Goal: Task Accomplishment & Management: Complete application form

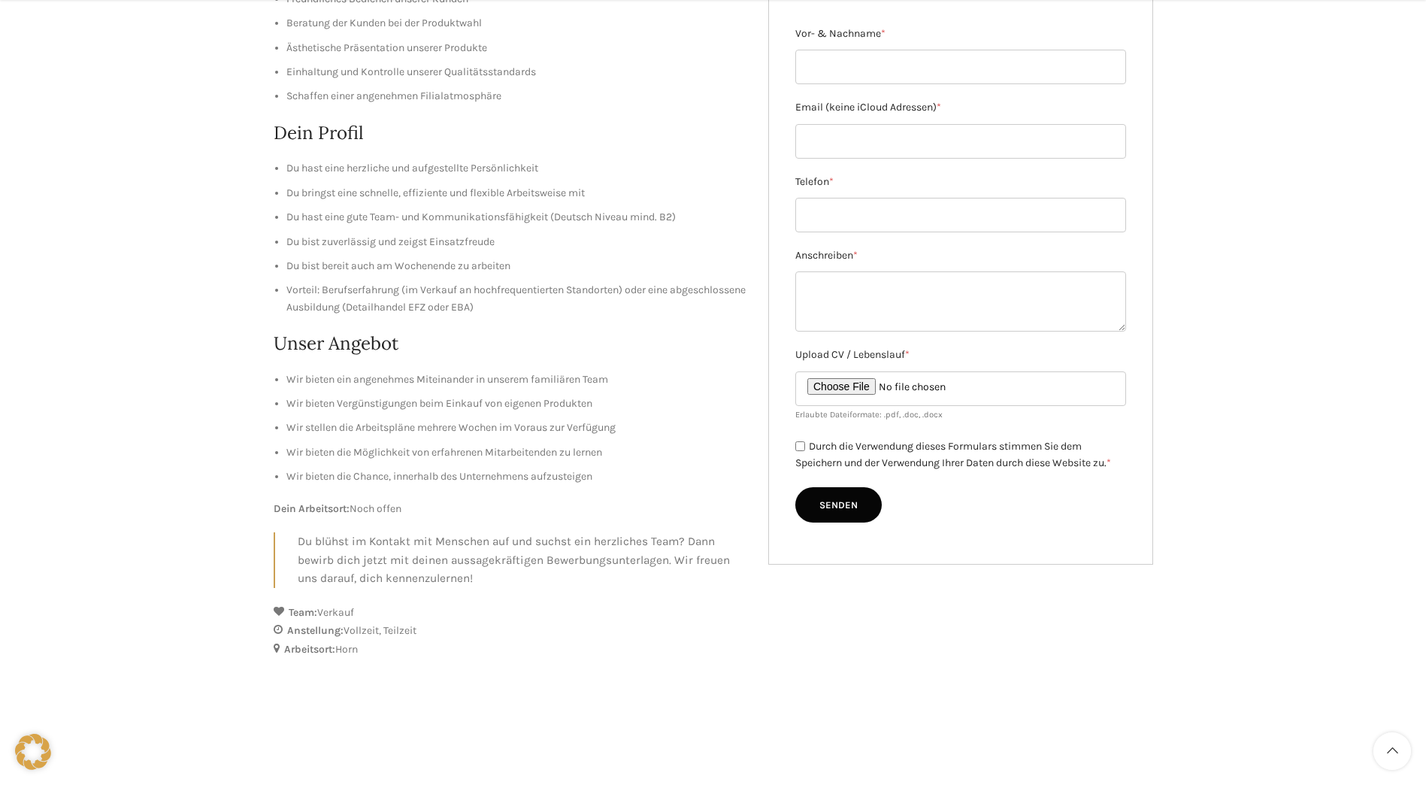
scroll to position [301, 0]
click at [866, 297] on textarea "Anschreiben *" at bounding box center [960, 301] width 331 height 60
click at [871, 212] on input "Telefon *" at bounding box center [960, 214] width 331 height 35
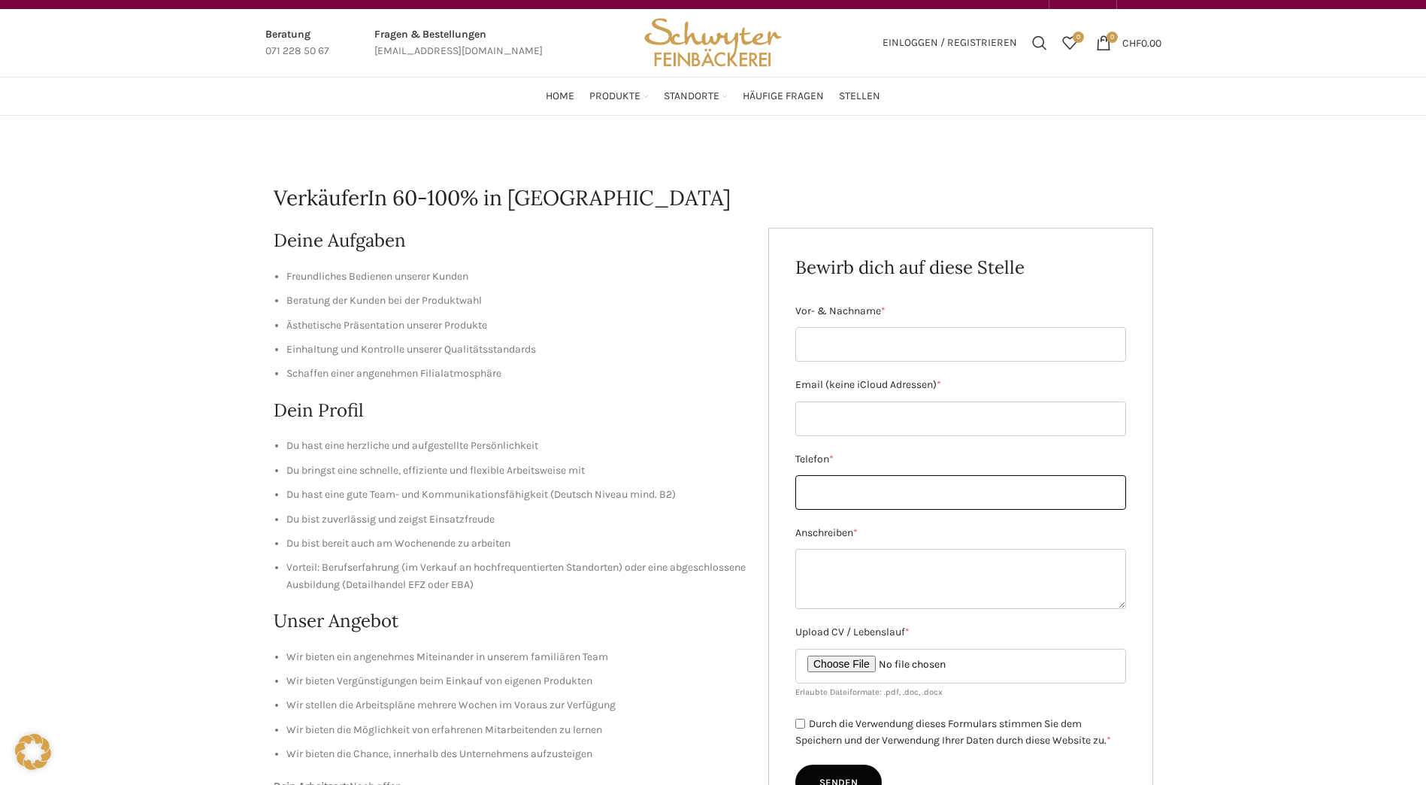
scroll to position [0, 0]
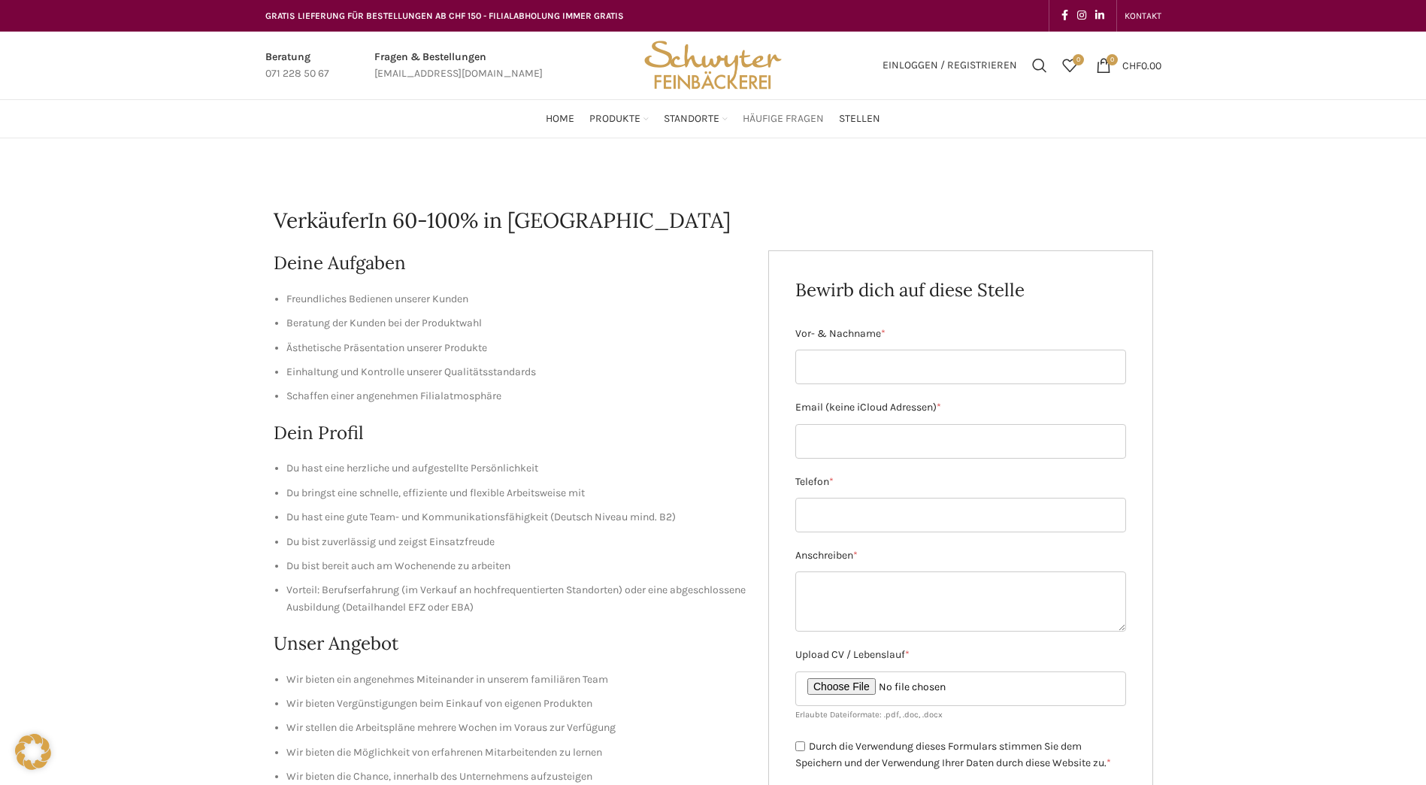
click at [774, 117] on span "Häufige Fragen" at bounding box center [783, 119] width 81 height 14
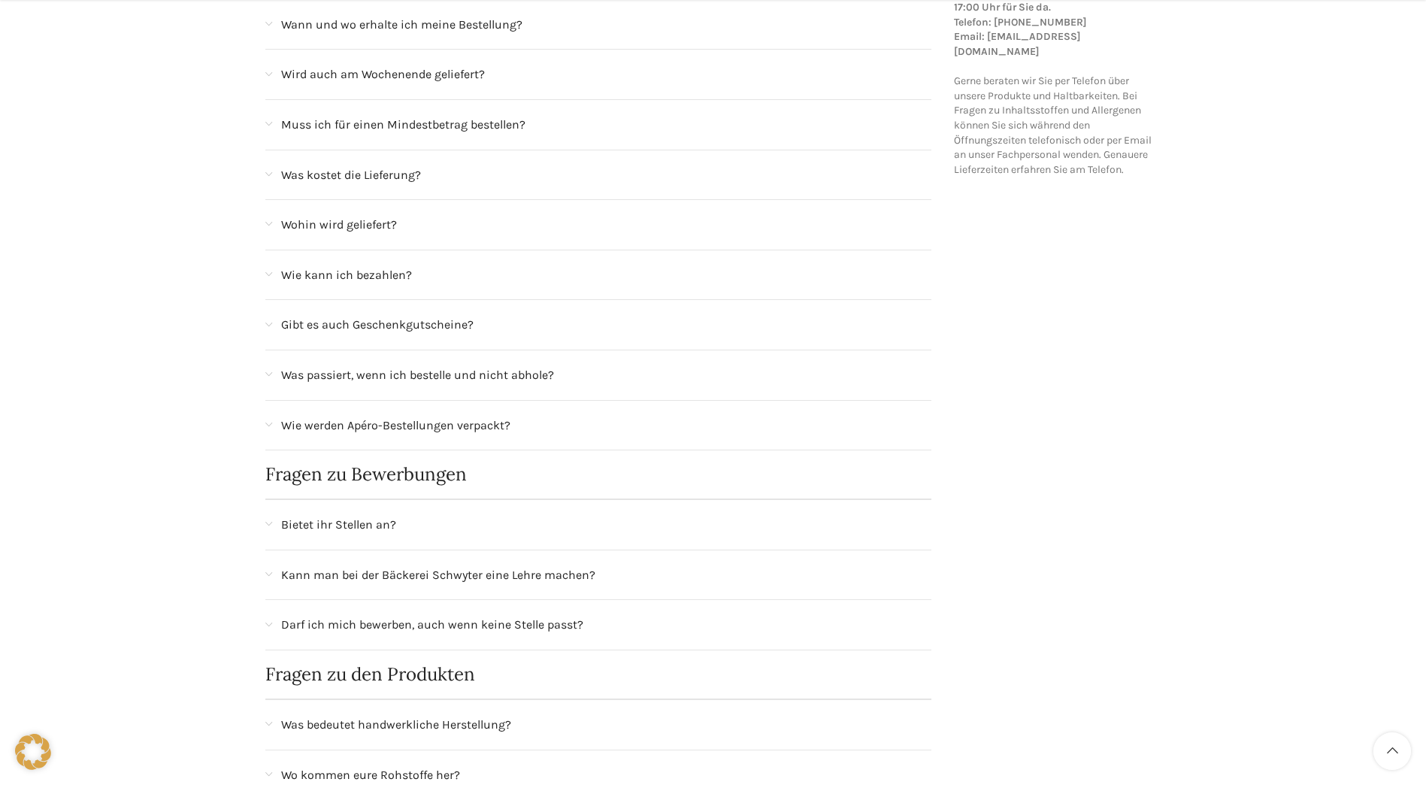
scroll to position [376, 0]
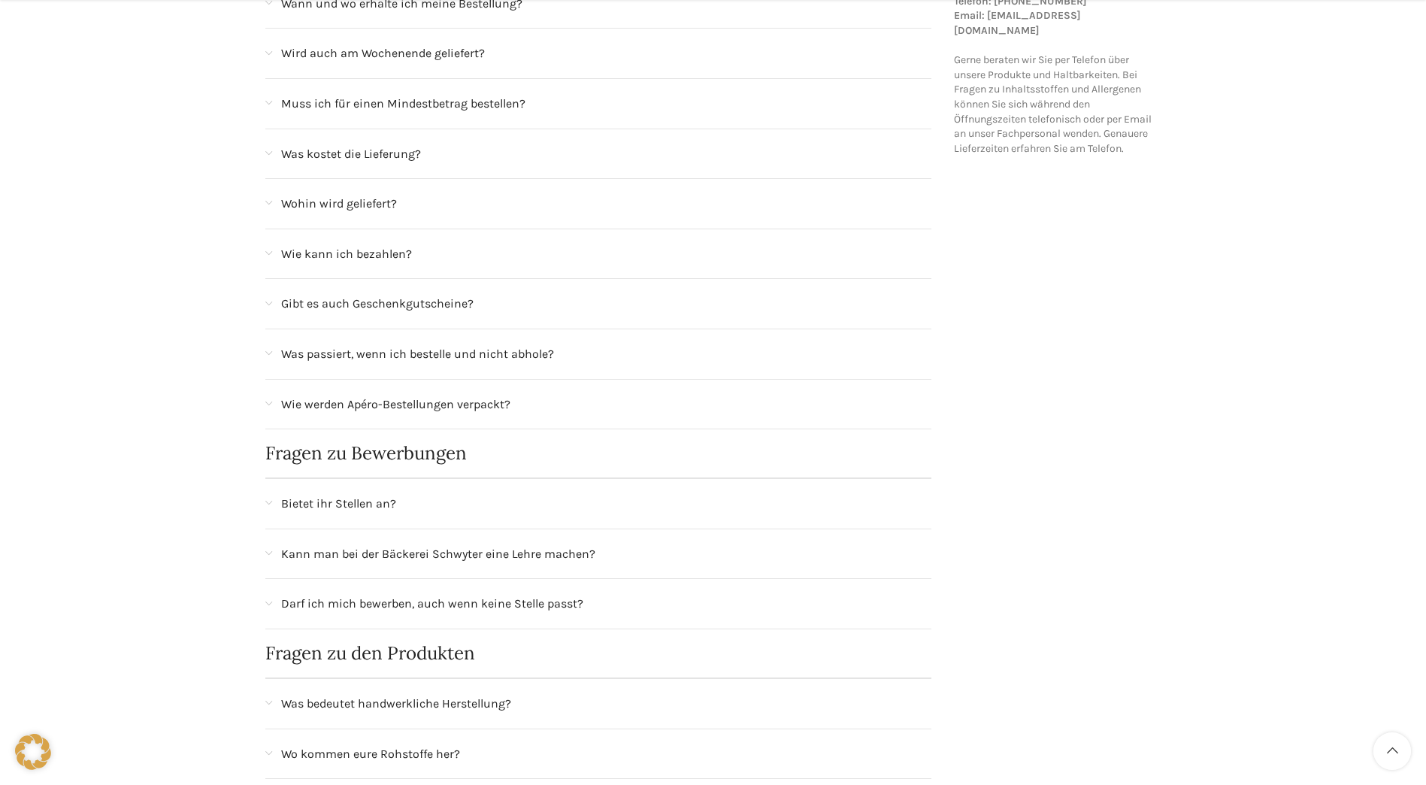
click at [274, 600] on div "Darf ich mich bewerben, auch wenn keine Stelle passt?" at bounding box center [598, 604] width 667 height 50
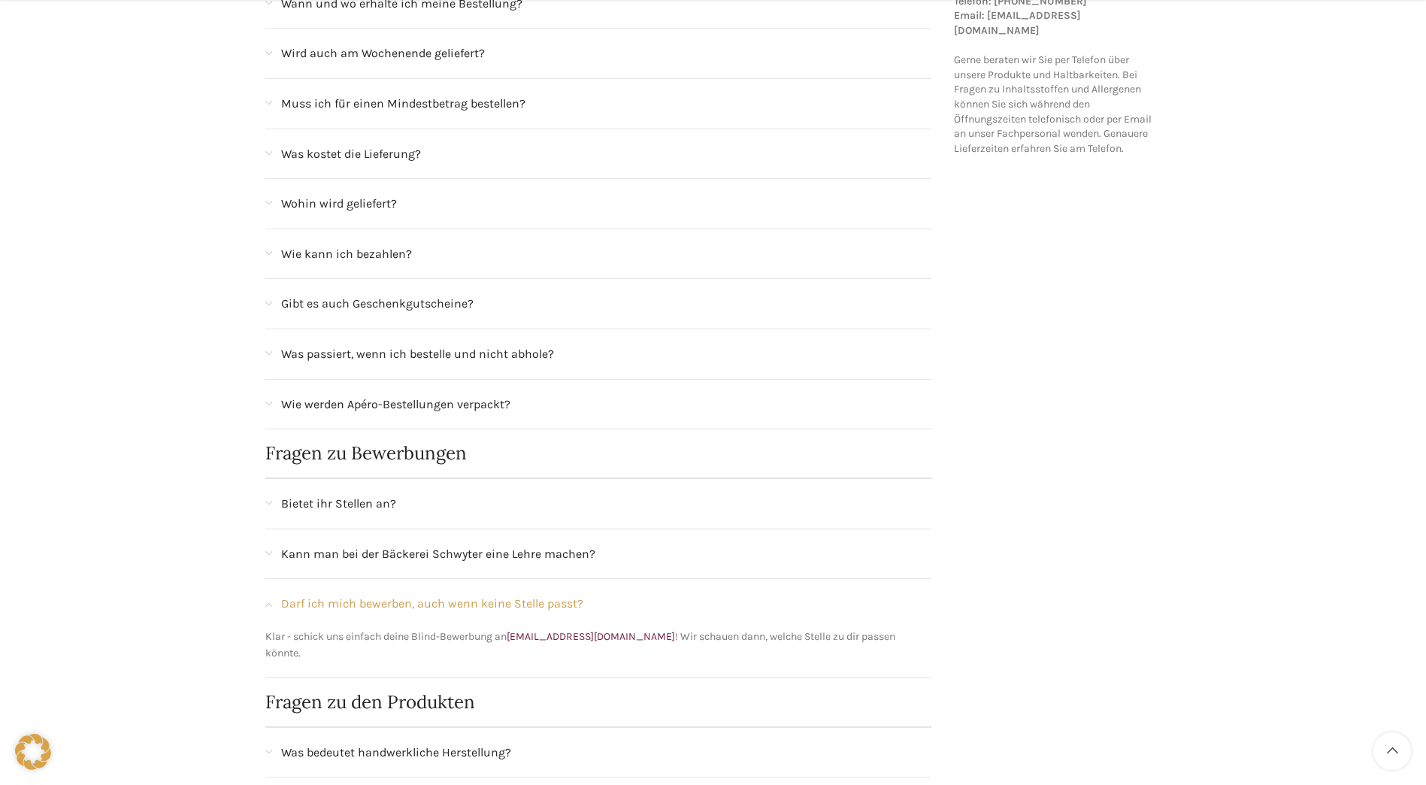
click at [274, 600] on div "Darf ich mich bewerben, auch wenn keine Stelle passt?" at bounding box center [598, 604] width 667 height 50
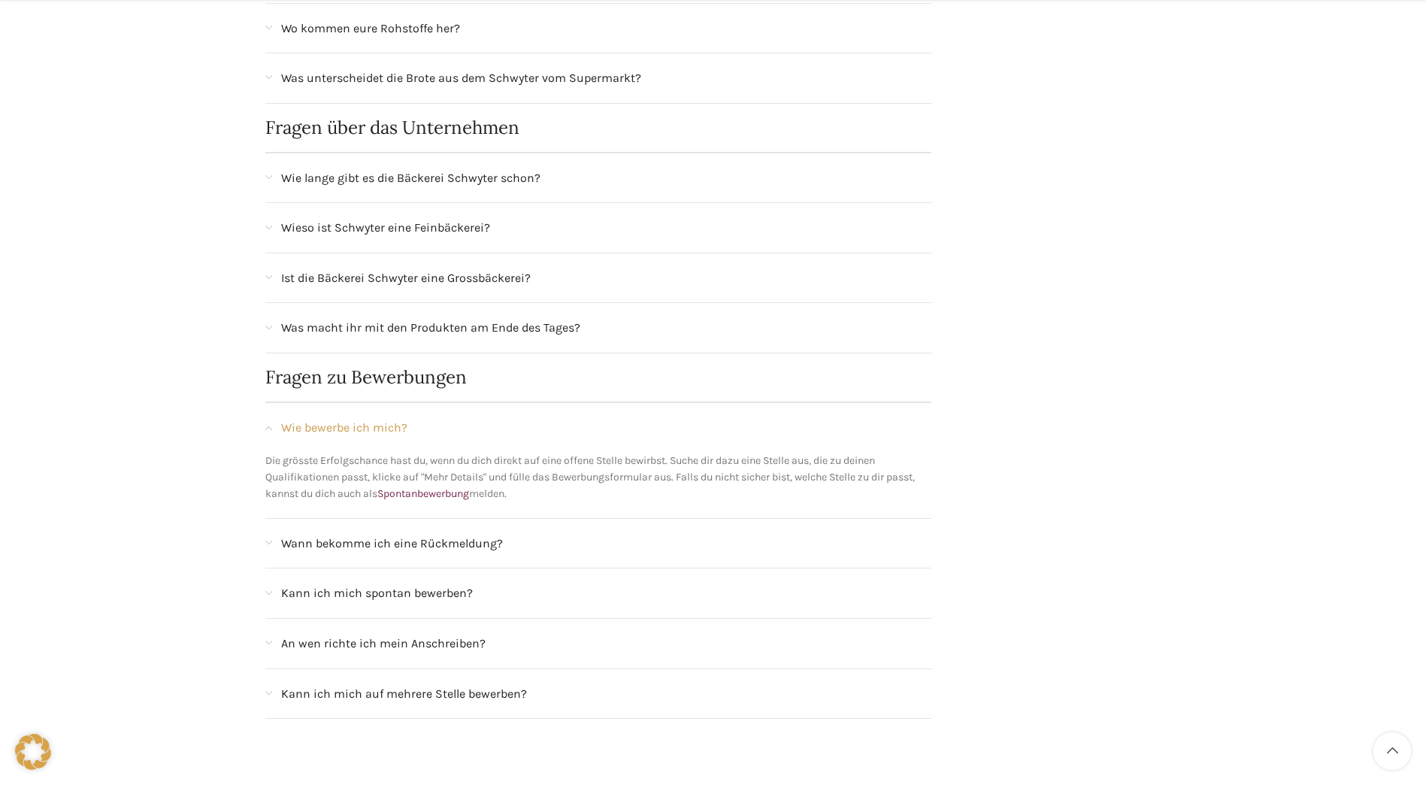
scroll to position [1128, 0]
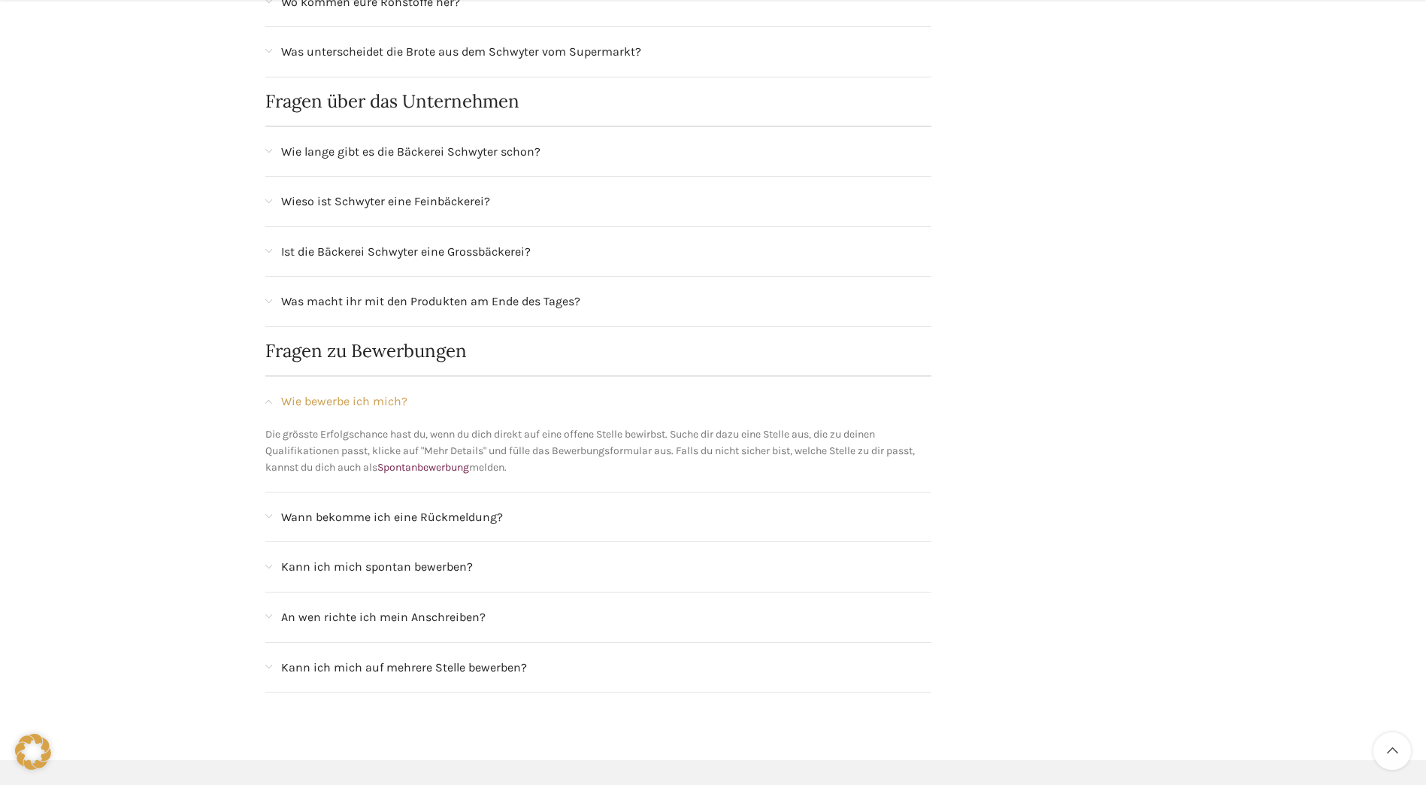
click at [458, 613] on span "An wen richte ich mein Anschreiben?" at bounding box center [383, 617] width 204 height 20
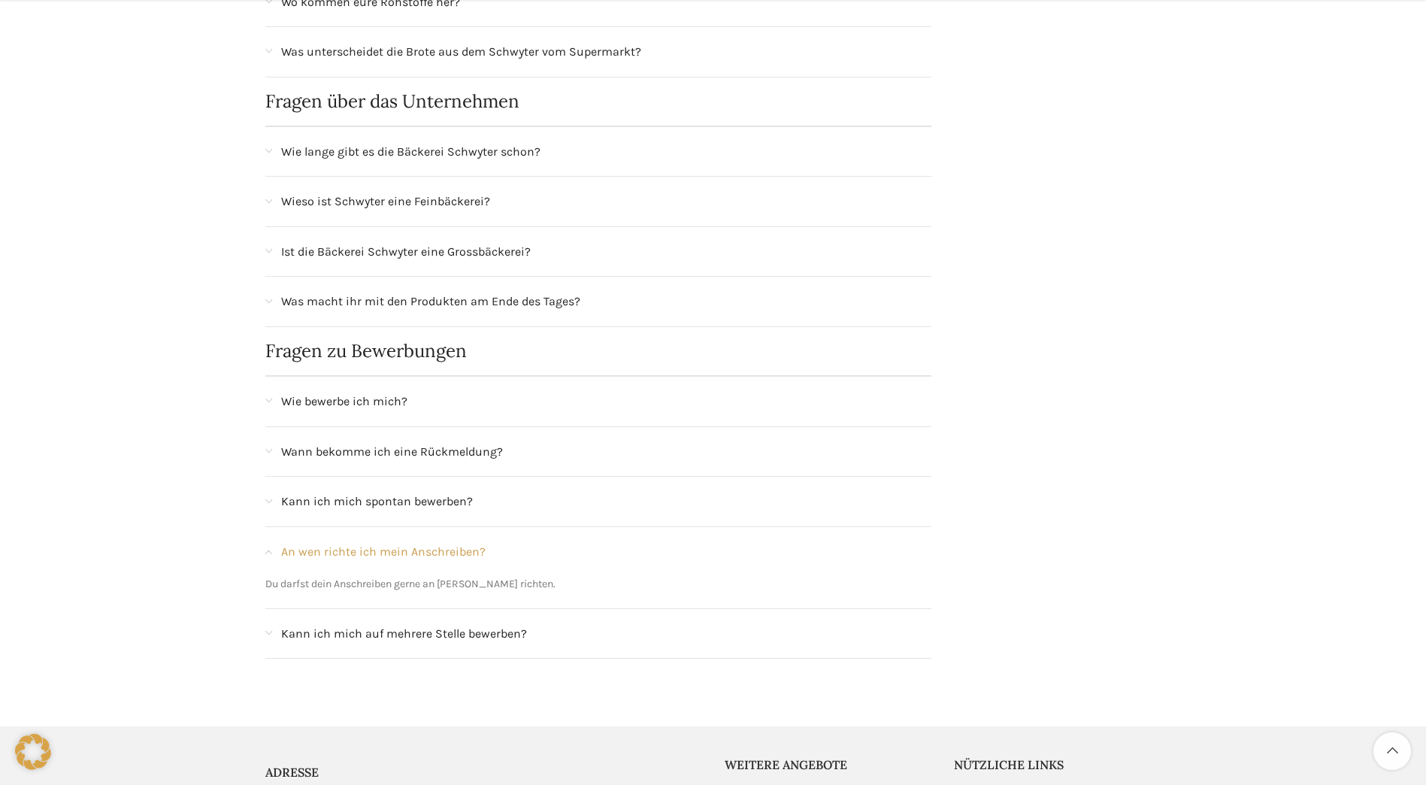
click at [454, 697] on div at bounding box center [713, 711] width 1426 height 30
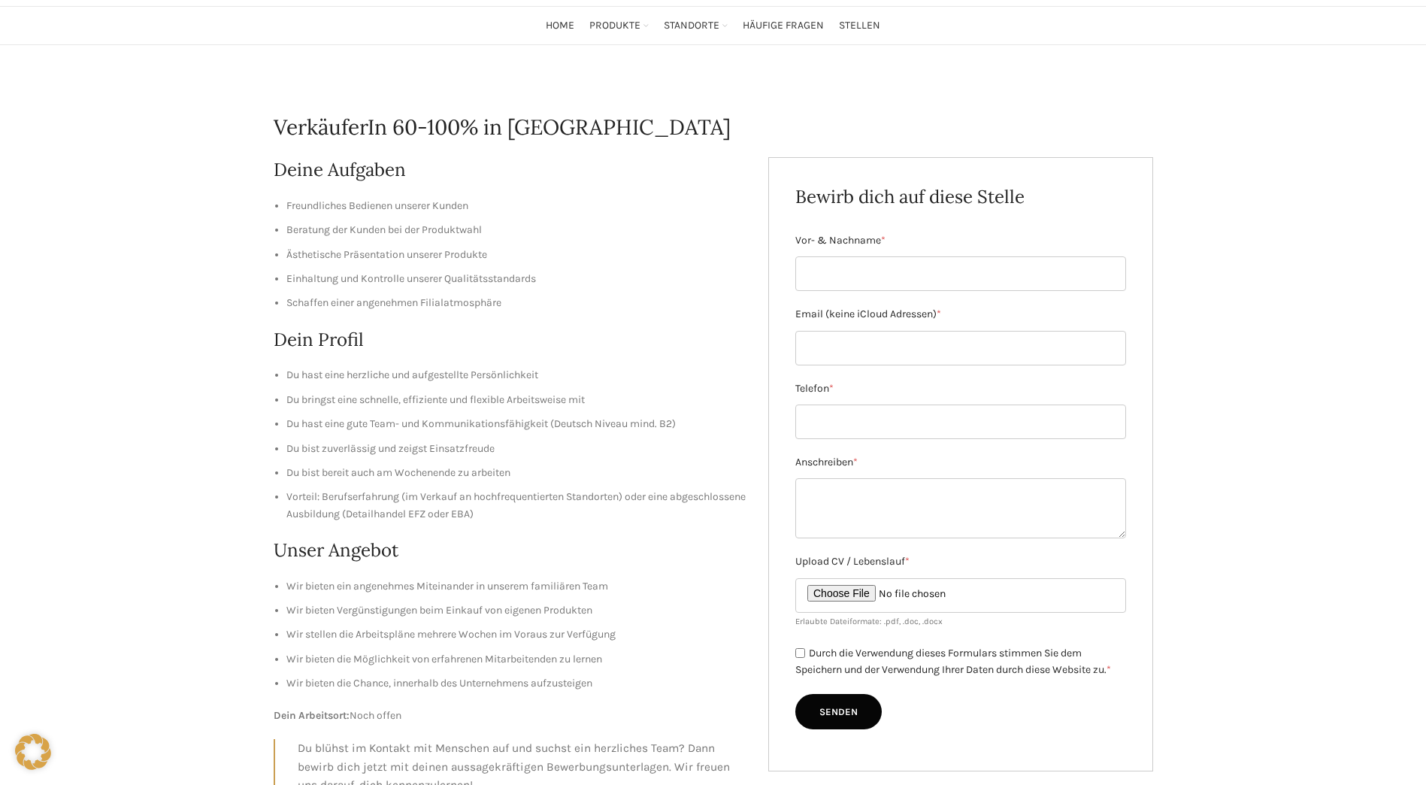
scroll to position [526, 0]
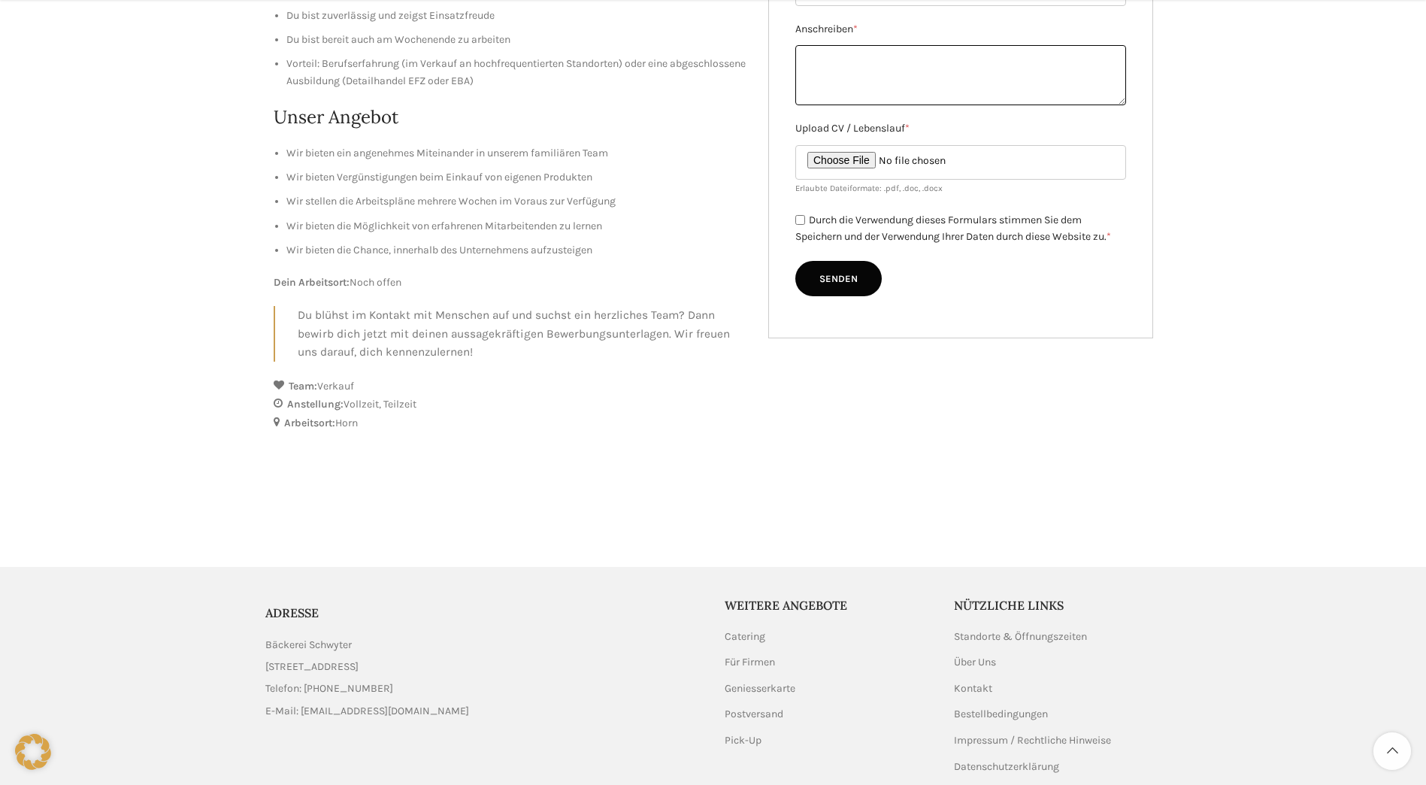
click at [831, 50] on textarea "Anschreiben *" at bounding box center [960, 75] width 331 height 60
click at [1124, 101] on textarea "Anschreiben *" at bounding box center [960, 75] width 331 height 60
drag, startPoint x: 1124, startPoint y: 101, endPoint x: 1089, endPoint y: 113, distance: 36.4
click at [1089, 110] on textarea "Anschreiben *" at bounding box center [960, 77] width 331 height 65
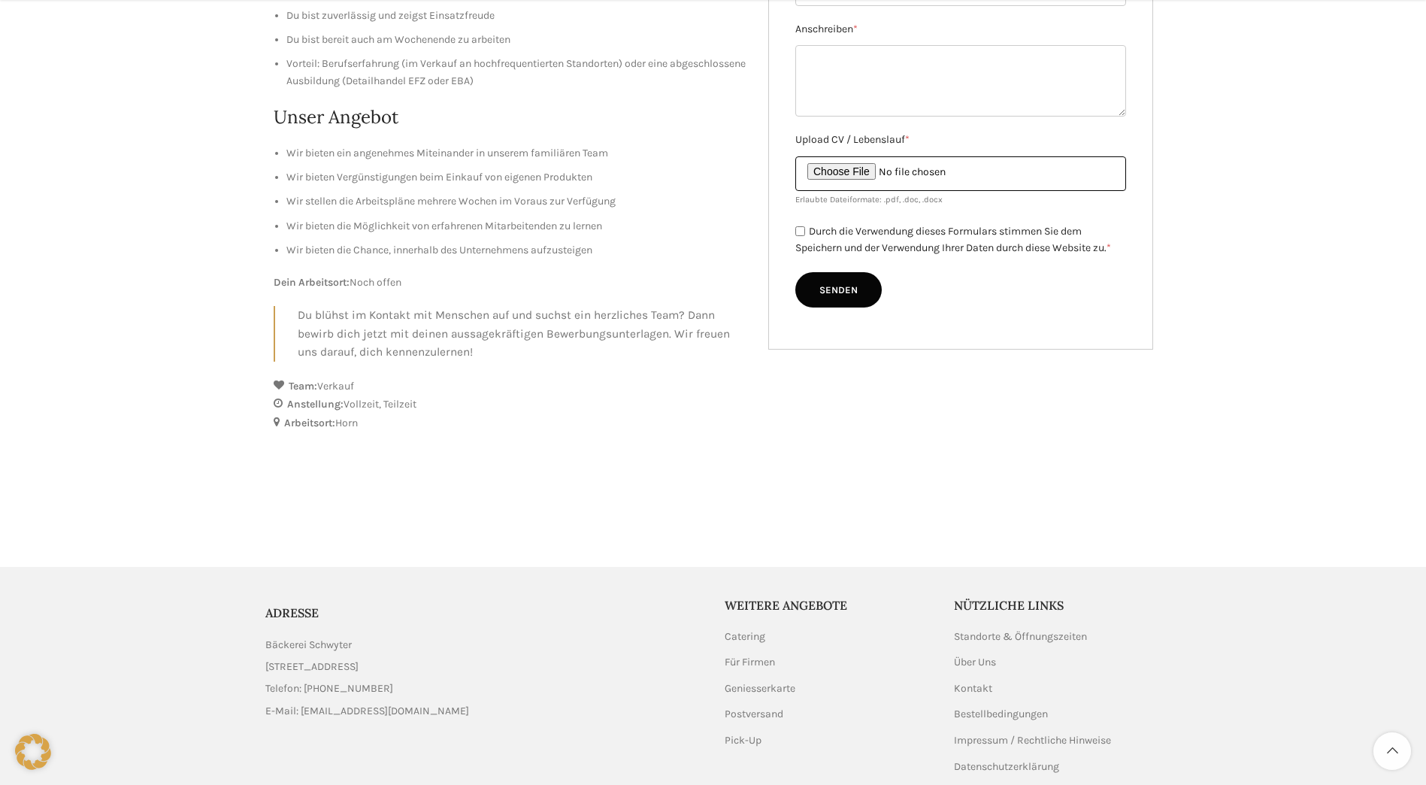
click at [855, 170] on input "Upload CV / Lebenslauf *" at bounding box center [960, 173] width 331 height 35
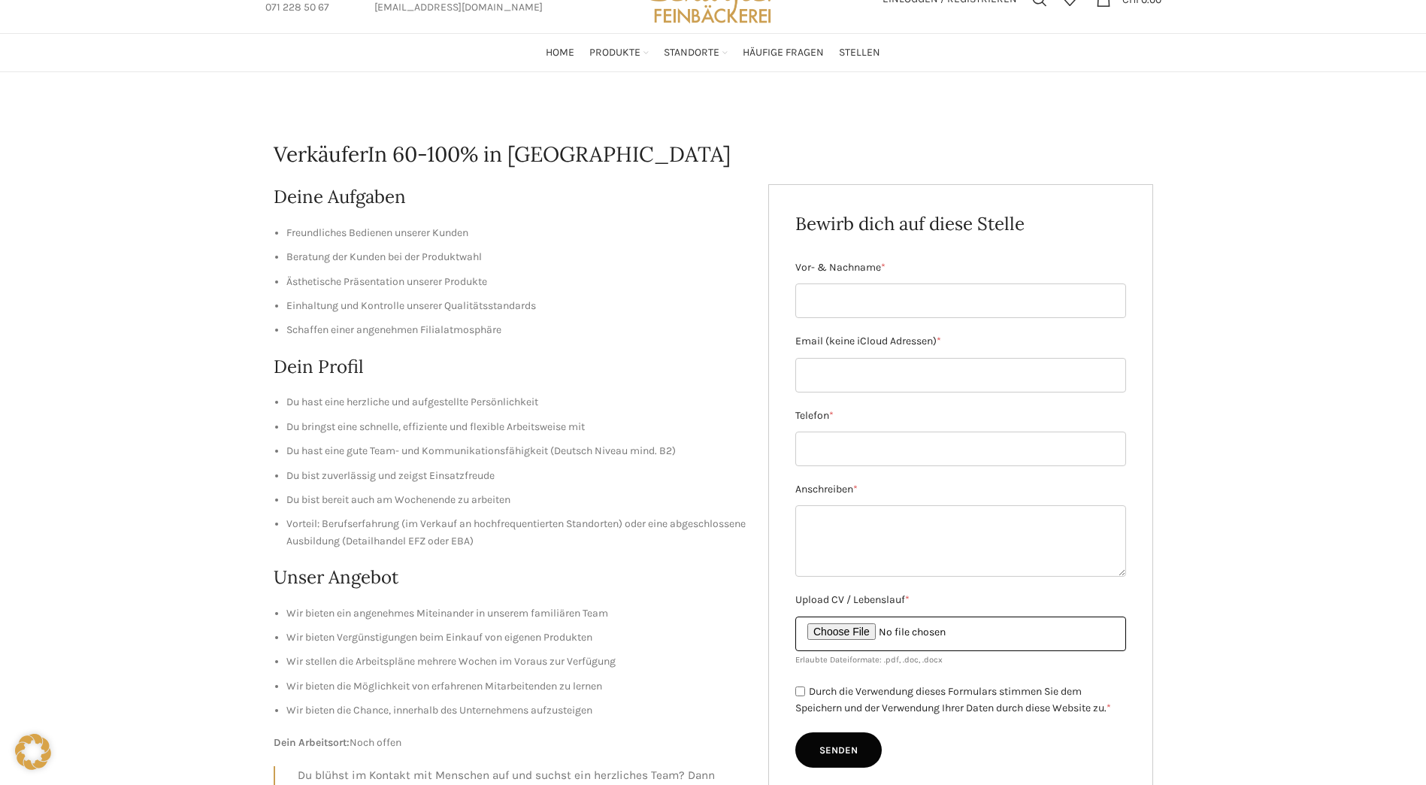
scroll to position [0, 0]
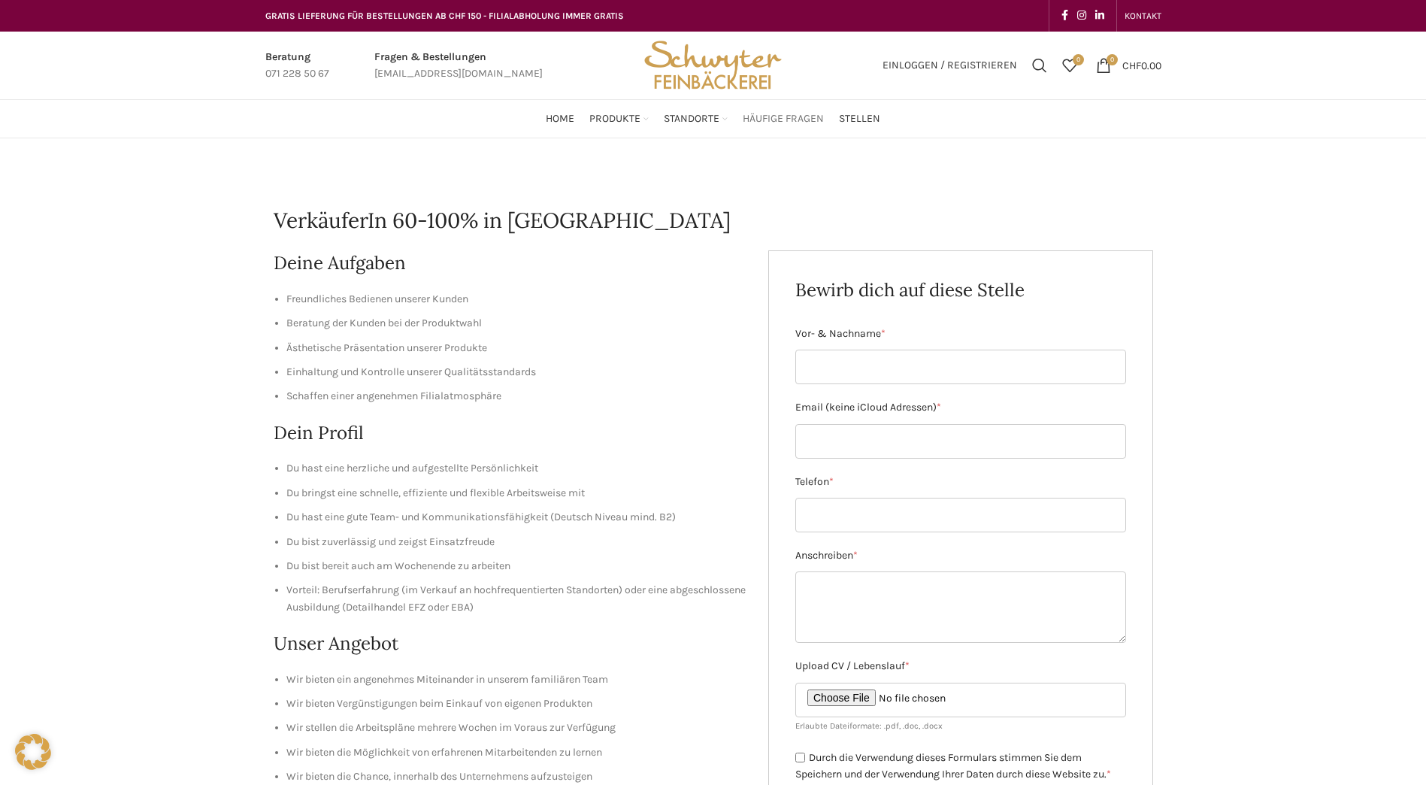
click at [783, 116] on span "Häufige Fragen" at bounding box center [783, 119] width 81 height 14
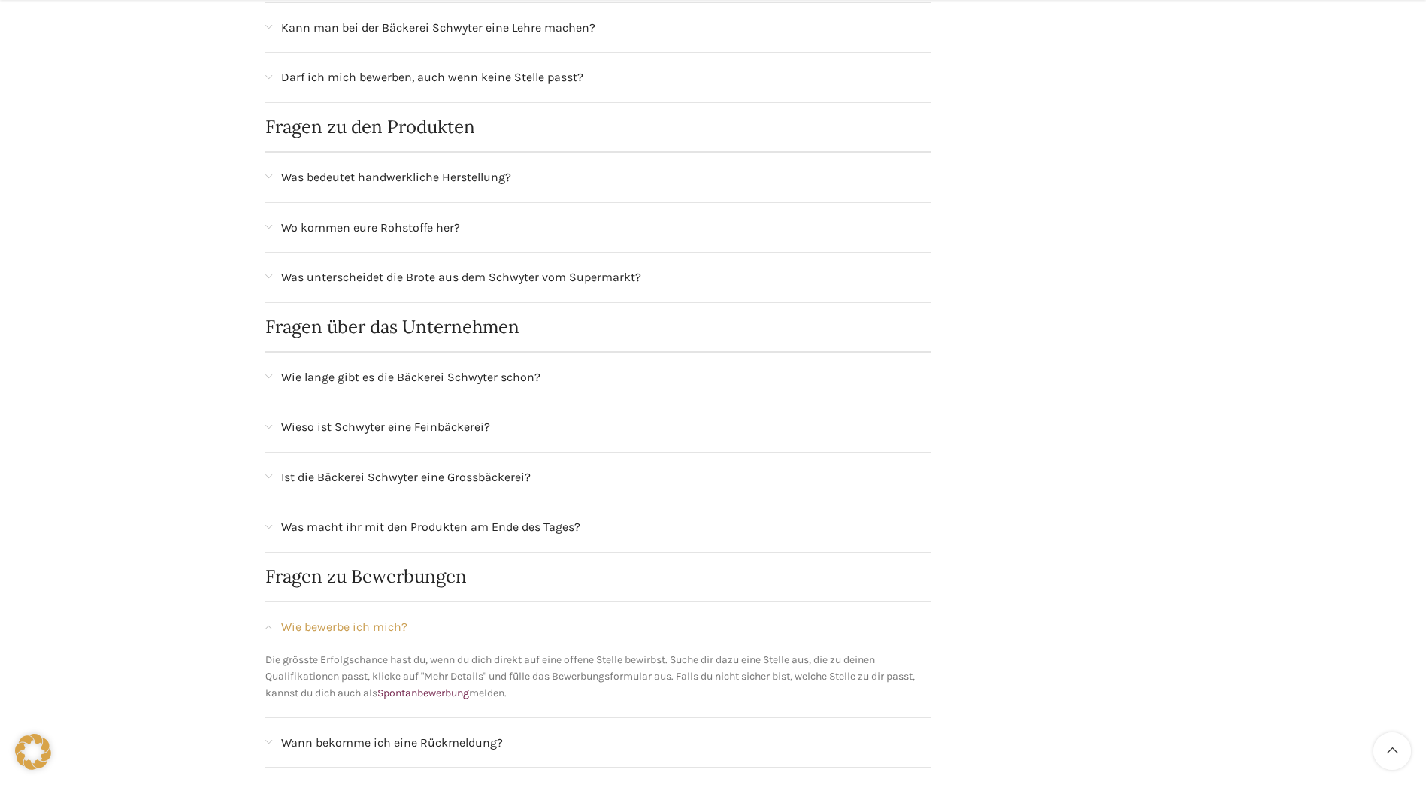
scroll to position [1388, 0]
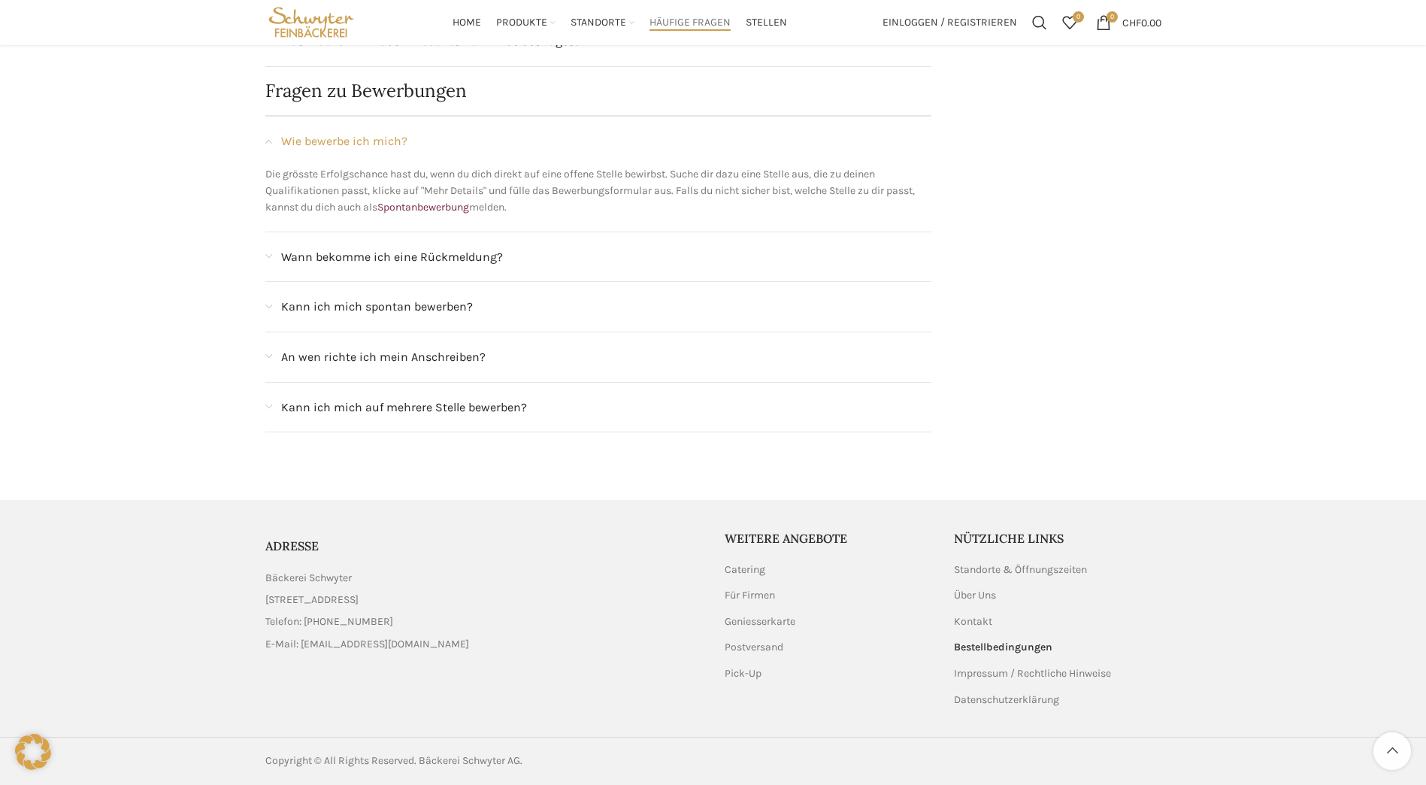
click at [395, 304] on span "Kann ich mich spontan bewerben?" at bounding box center [377, 307] width 192 height 20
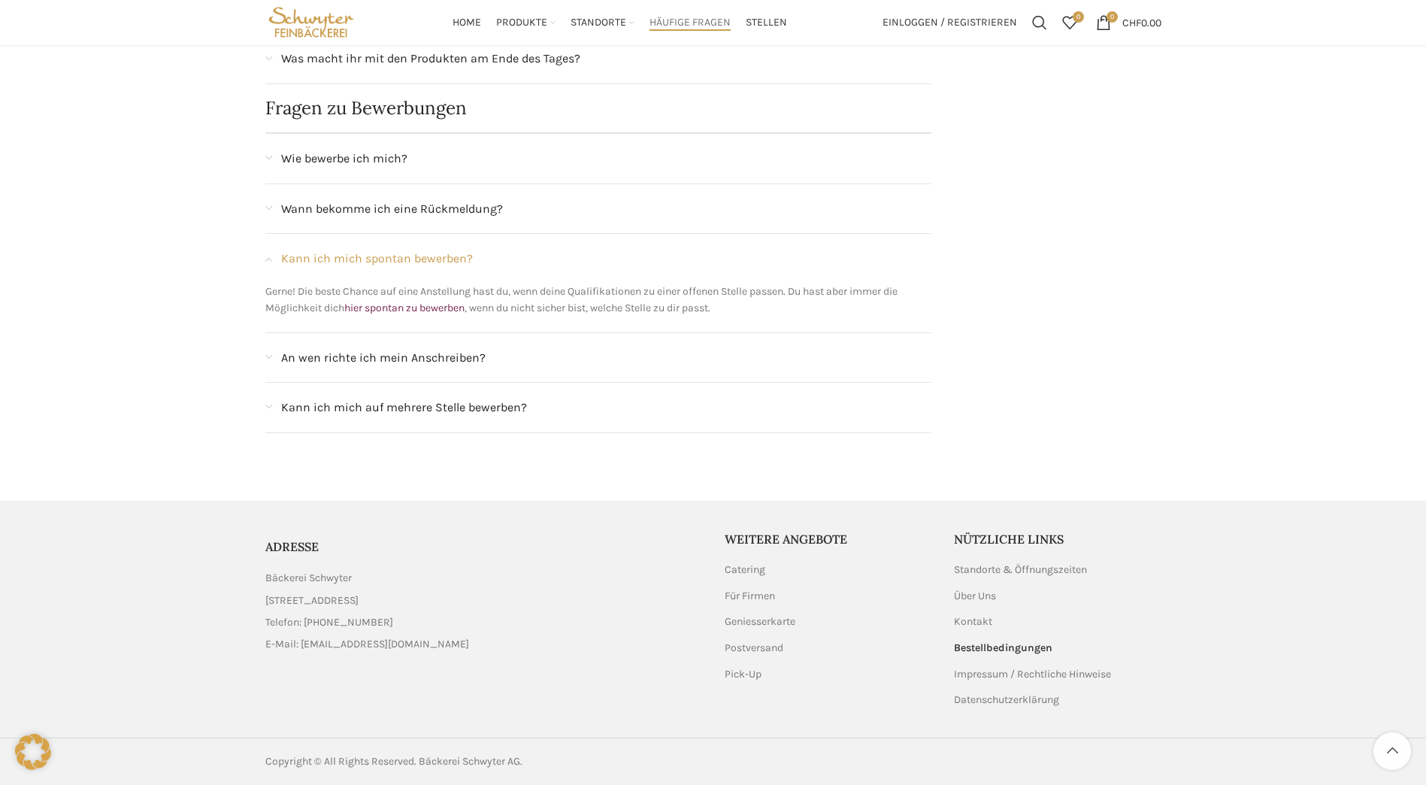
scroll to position [1370, 0]
click at [419, 410] on span "Kann ich mich auf mehrere Stelle bewerben?" at bounding box center [404, 408] width 246 height 20
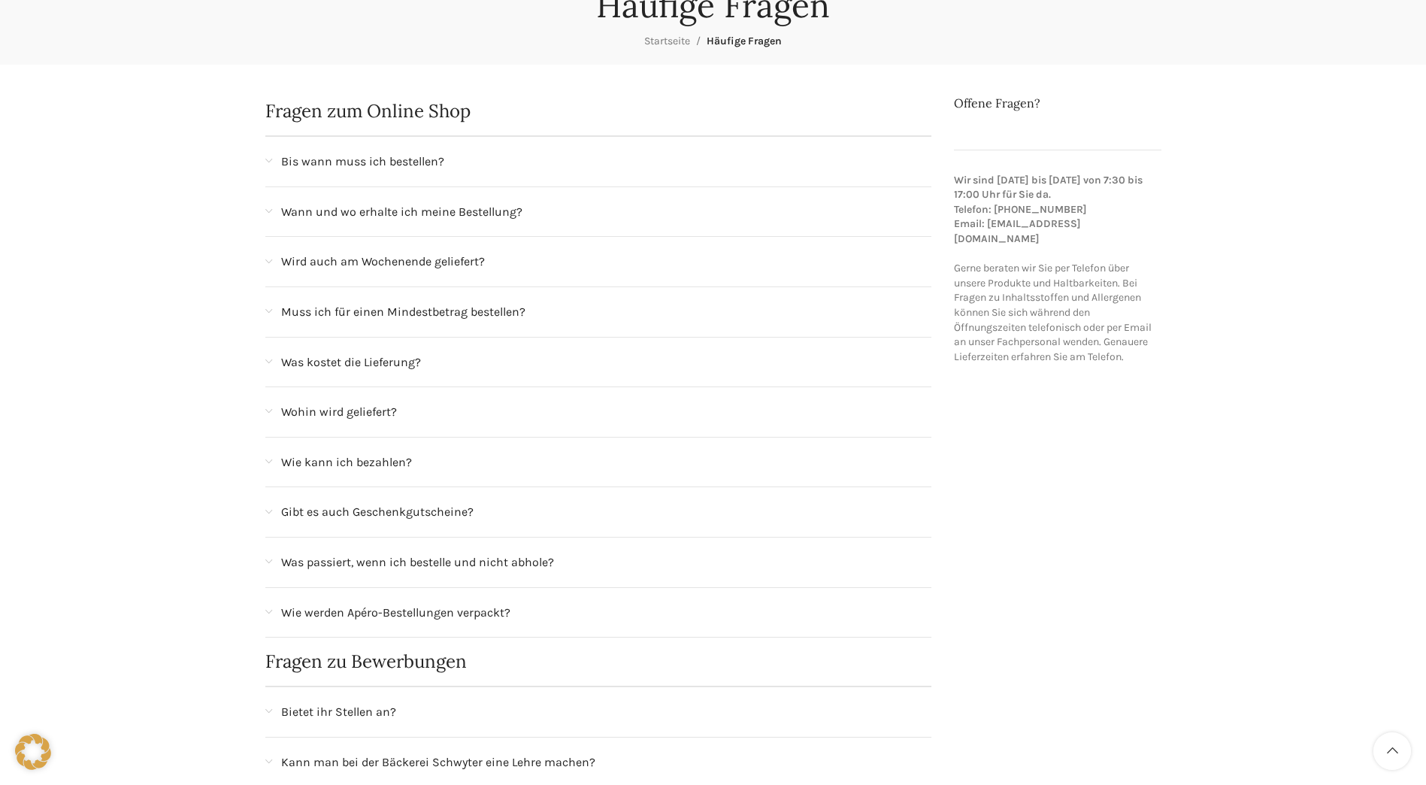
scroll to position [0, 0]
